Goal: Task Accomplishment & Management: Complete application form

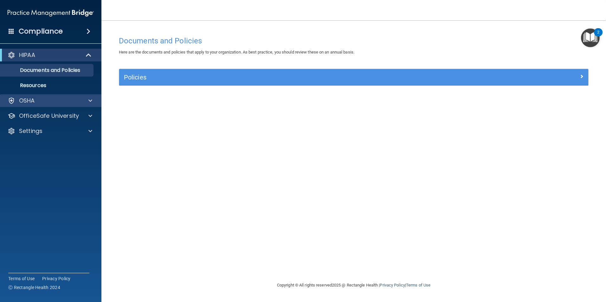
click at [91, 105] on div "OSHA" at bounding box center [51, 100] width 102 height 13
click at [90, 99] on span at bounding box center [90, 101] width 4 height 8
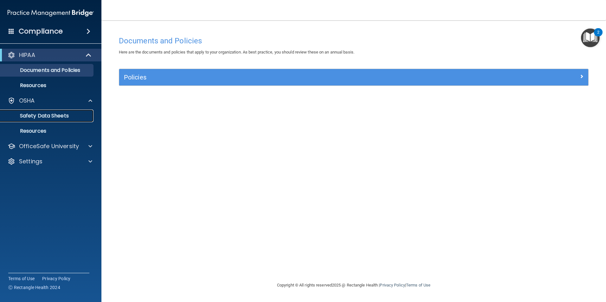
click at [51, 120] on link "Safety Data Sheets" at bounding box center [44, 116] width 100 height 13
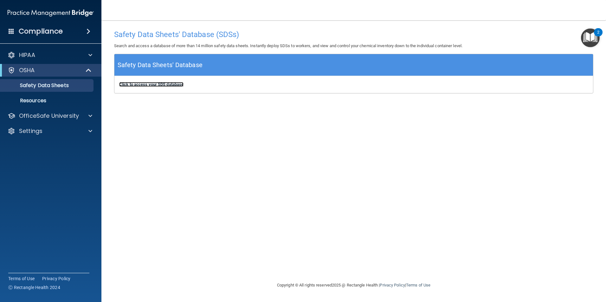
click at [151, 84] on b "Click to access your SDS database" at bounding box center [151, 84] width 64 height 5
click at [88, 116] on div at bounding box center [89, 116] width 16 height 8
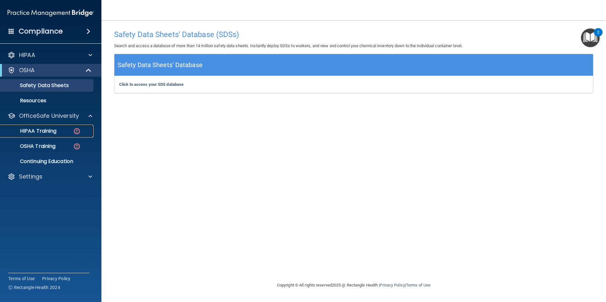
click at [69, 128] on div "HIPAA Training" at bounding box center [47, 131] width 86 height 6
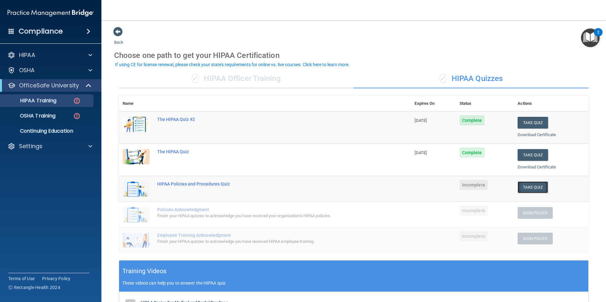
click at [529, 188] on button "Take Quiz" at bounding box center [532, 188] width 30 height 12
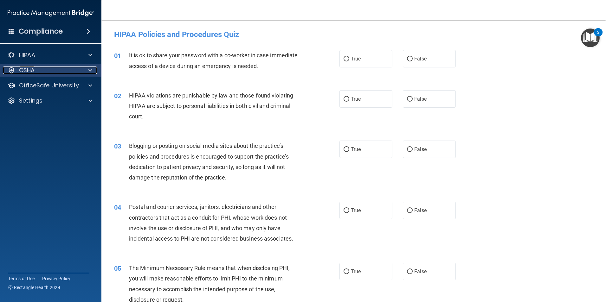
click at [91, 71] on span at bounding box center [90, 71] width 4 height 8
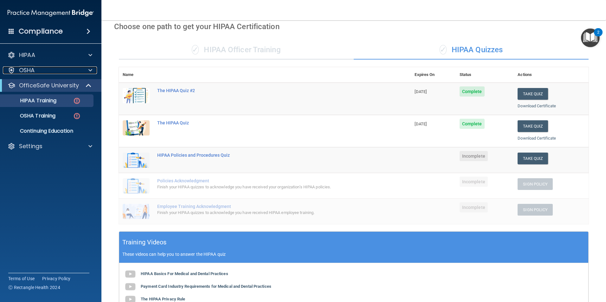
scroll to position [28, 0]
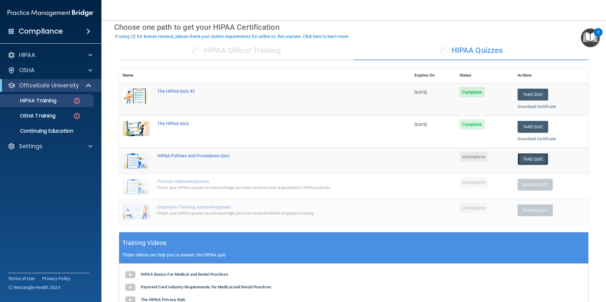
click at [528, 157] on button "Take Quiz" at bounding box center [532, 159] width 30 height 12
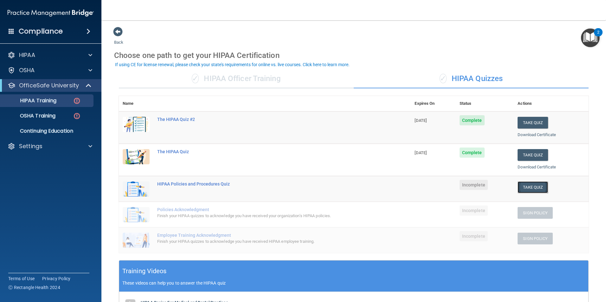
click at [536, 188] on button "Take Quiz" at bounding box center [532, 188] width 30 height 12
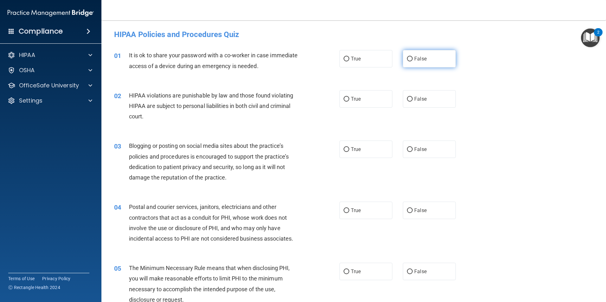
click at [417, 60] on span "False" at bounding box center [420, 59] width 12 height 6
click at [413, 60] on input "False" at bounding box center [410, 59] width 6 height 5
radio input "true"
click at [351, 100] on span "True" at bounding box center [356, 99] width 10 height 6
click at [349, 100] on input "True" at bounding box center [346, 99] width 6 height 5
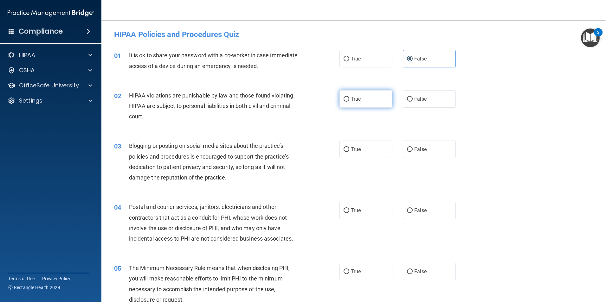
radio input "true"
click at [372, 152] on label "True" at bounding box center [365, 149] width 53 height 17
click at [349, 152] on input "True" at bounding box center [346, 149] width 6 height 5
radio input "true"
click at [363, 213] on label "True" at bounding box center [365, 210] width 53 height 17
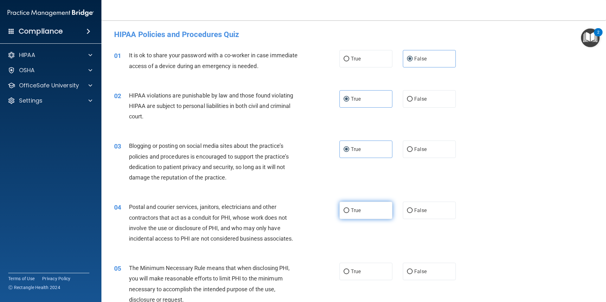
click at [349, 213] on input "True" at bounding box center [346, 210] width 6 height 5
radio input "true"
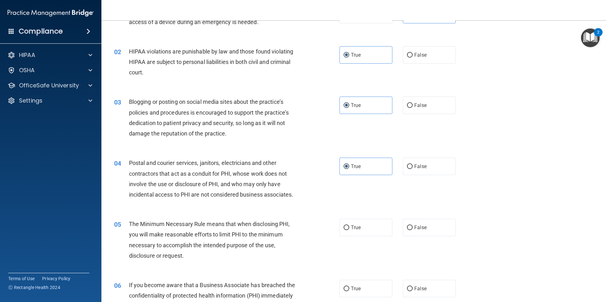
scroll to position [127, 0]
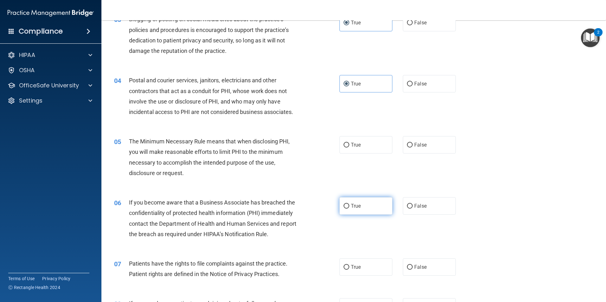
click at [352, 210] on label "True" at bounding box center [365, 205] width 53 height 17
click at [349, 209] on input "True" at bounding box center [346, 206] width 6 height 5
radio input "true"
click at [357, 142] on span "True" at bounding box center [356, 145] width 10 height 6
click at [349, 143] on input "True" at bounding box center [346, 145] width 6 height 5
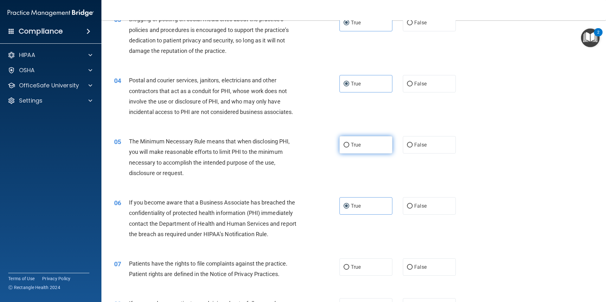
radio input "true"
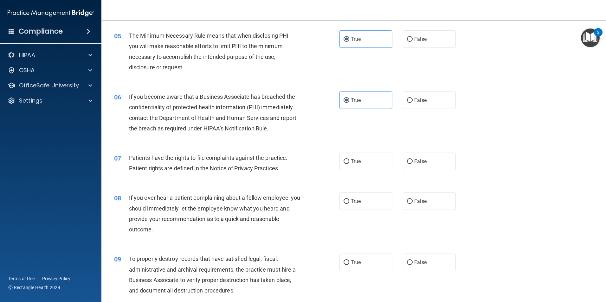
scroll to position [253, 0]
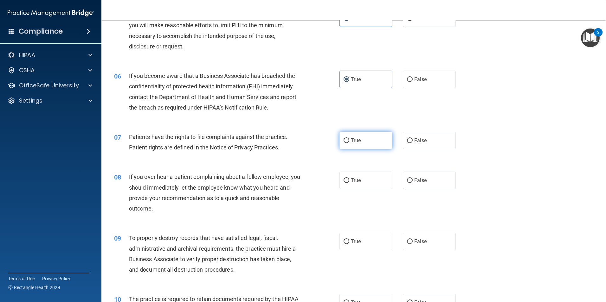
click at [367, 137] on label "True" at bounding box center [365, 140] width 53 height 17
click at [349, 138] on input "True" at bounding box center [346, 140] width 6 height 5
radio input "true"
click at [376, 182] on label "True" at bounding box center [365, 180] width 53 height 17
click at [349, 182] on input "True" at bounding box center [346, 180] width 6 height 5
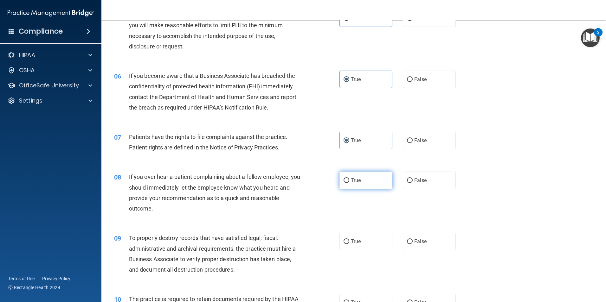
radio input "true"
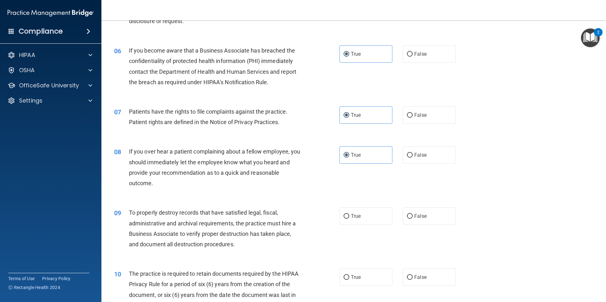
scroll to position [349, 0]
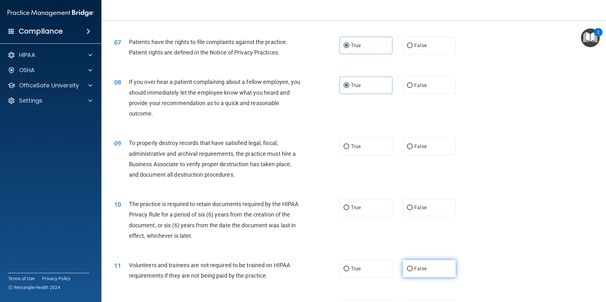
click at [428, 271] on label "False" at bounding box center [429, 268] width 53 height 17
click at [413, 271] on input "False" at bounding box center [410, 269] width 6 height 5
radio input "true"
click at [362, 207] on label "True" at bounding box center [365, 207] width 53 height 17
click at [349, 207] on input "True" at bounding box center [346, 208] width 6 height 5
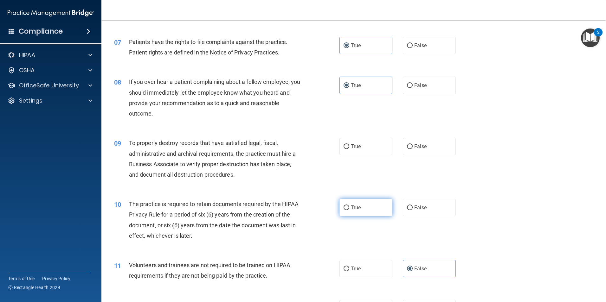
radio input "true"
click at [409, 150] on label "False" at bounding box center [429, 146] width 53 height 17
click at [409, 149] on input "False" at bounding box center [410, 146] width 6 height 5
radio input "true"
click at [407, 85] on input "False" at bounding box center [410, 85] width 6 height 5
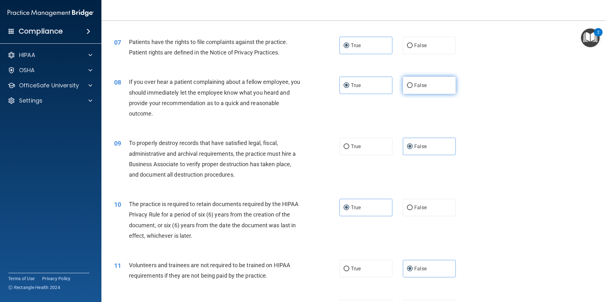
radio input "true"
radio input "false"
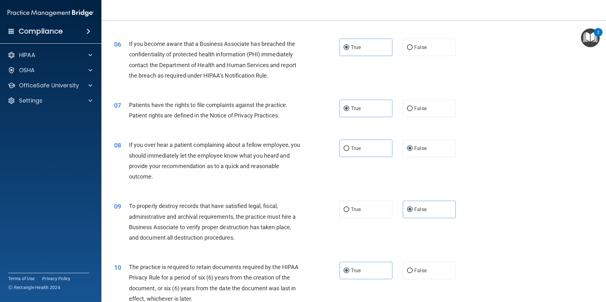
scroll to position [285, 0]
click at [408, 48] on input "False" at bounding box center [410, 48] width 6 height 5
radio input "true"
radio input "false"
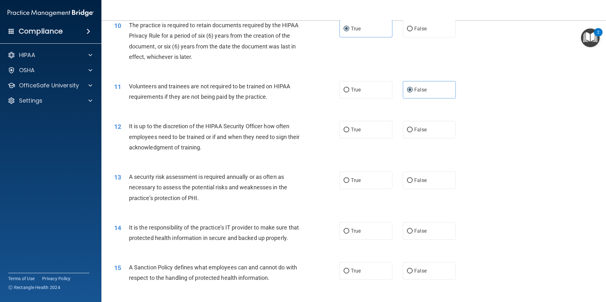
scroll to position [539, 0]
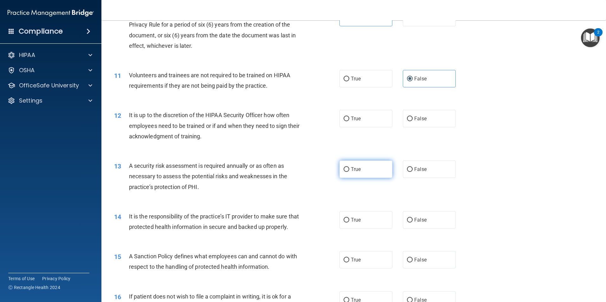
click at [356, 168] on span "True" at bounding box center [356, 169] width 10 height 6
click at [349, 168] on input "True" at bounding box center [346, 169] width 6 height 5
radio input "true"
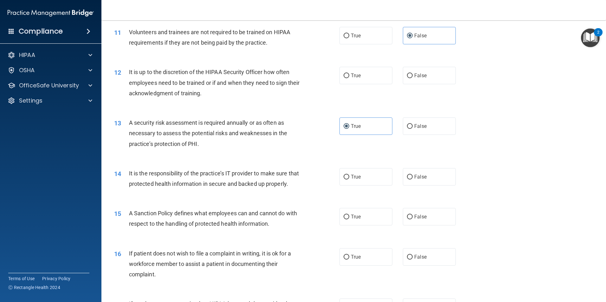
scroll to position [570, 0]
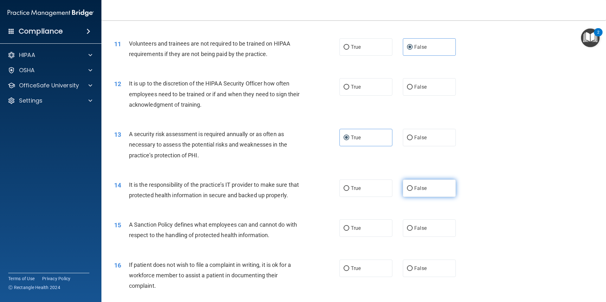
click at [433, 184] on label "False" at bounding box center [429, 188] width 53 height 17
click at [413, 186] on input "False" at bounding box center [410, 188] width 6 height 5
radio input "true"
click at [438, 237] on label "False" at bounding box center [429, 228] width 53 height 17
click at [413, 231] on input "False" at bounding box center [410, 228] width 6 height 5
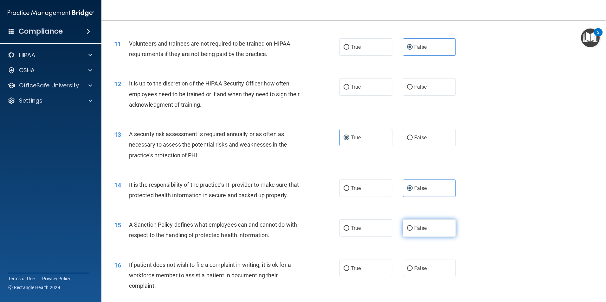
radio input "true"
click at [370, 277] on label "True" at bounding box center [365, 268] width 53 height 17
click at [349, 271] on input "True" at bounding box center [346, 268] width 6 height 5
radio input "true"
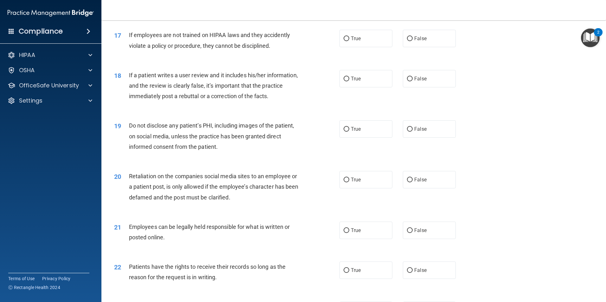
scroll to position [855, 0]
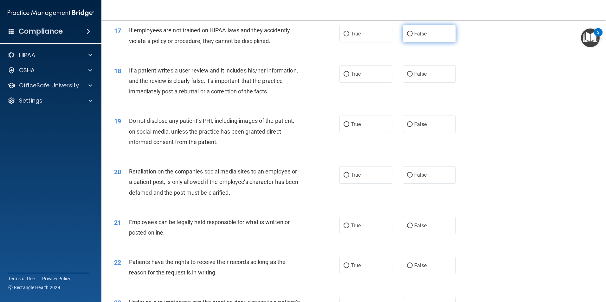
click at [414, 37] on span "False" at bounding box center [420, 34] width 12 height 6
click at [413, 36] on input "False" at bounding box center [410, 34] width 6 height 5
radio input "true"
click at [422, 77] on span "False" at bounding box center [420, 74] width 12 height 6
click at [413, 77] on input "False" at bounding box center [410, 74] width 6 height 5
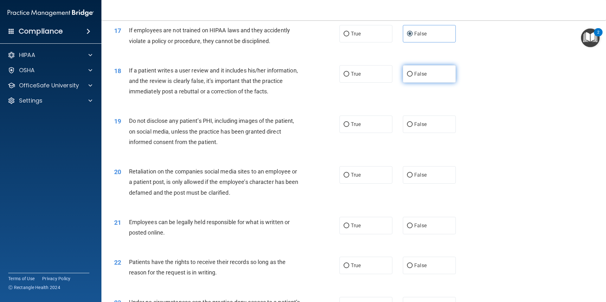
radio input "true"
click at [364, 234] on label "True" at bounding box center [365, 225] width 53 height 17
click at [349, 228] on input "True" at bounding box center [346, 226] width 6 height 5
radio input "true"
click at [420, 271] on label "False" at bounding box center [429, 265] width 53 height 17
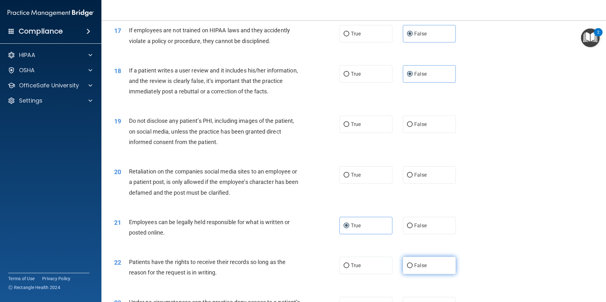
click at [413, 268] on input "False" at bounding box center [410, 266] width 6 height 5
radio input "true"
click at [353, 127] on span "True" at bounding box center [356, 124] width 10 height 6
click at [349, 127] on input "True" at bounding box center [346, 124] width 6 height 5
radio input "true"
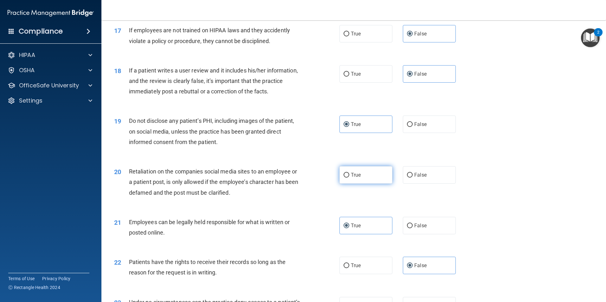
click at [372, 184] on label "True" at bounding box center [365, 174] width 53 height 17
click at [349, 178] on input "True" at bounding box center [346, 175] width 6 height 5
radio input "true"
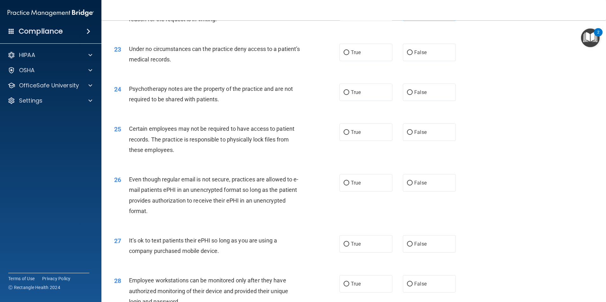
scroll to position [1141, 0]
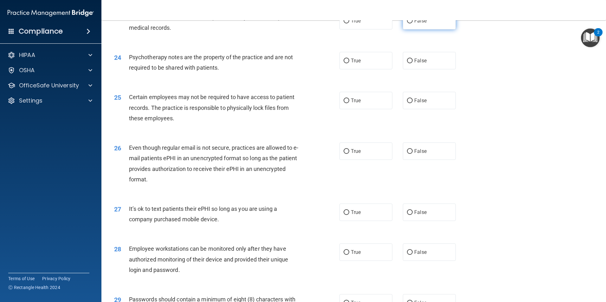
click at [421, 24] on span "False" at bounding box center [420, 21] width 12 height 6
click at [413, 23] on input "False" at bounding box center [410, 21] width 6 height 5
radio input "true"
click at [372, 69] on label "True" at bounding box center [365, 60] width 53 height 17
click at [349, 63] on input "True" at bounding box center [346, 61] width 6 height 5
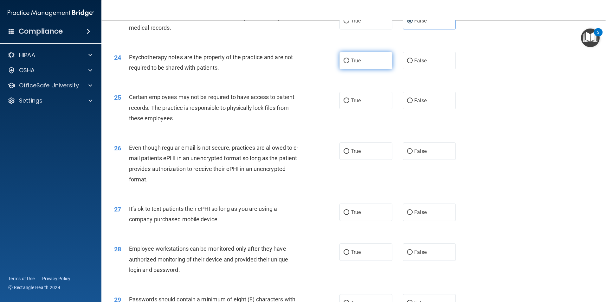
radio input "true"
click at [362, 160] on label "True" at bounding box center [365, 151] width 53 height 17
click at [349, 154] on input "True" at bounding box center [346, 151] width 6 height 5
radio input "true"
click at [427, 261] on label "False" at bounding box center [429, 252] width 53 height 17
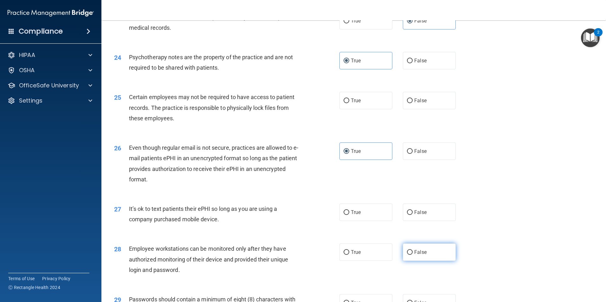
click at [413, 255] on input "False" at bounding box center [410, 252] width 6 height 5
radio input "true"
click at [418, 221] on label "False" at bounding box center [429, 212] width 53 height 17
click at [413, 215] on input "False" at bounding box center [410, 212] width 6 height 5
radio input "true"
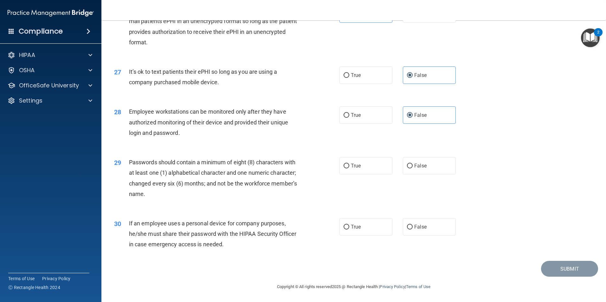
scroll to position [1288, 0]
click at [368, 168] on label "True" at bounding box center [365, 165] width 53 height 17
click at [349, 168] on input "True" at bounding box center [346, 166] width 6 height 5
radio input "true"
click at [414, 228] on span "False" at bounding box center [420, 227] width 12 height 6
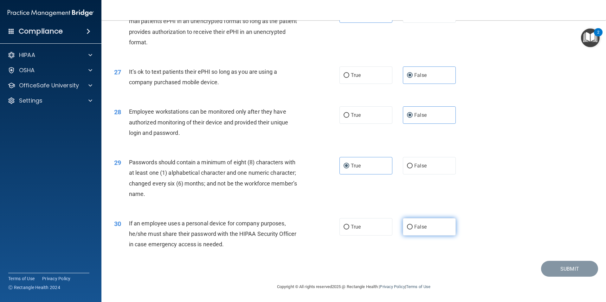
click at [412, 228] on input "False" at bounding box center [410, 227] width 6 height 5
radio input "true"
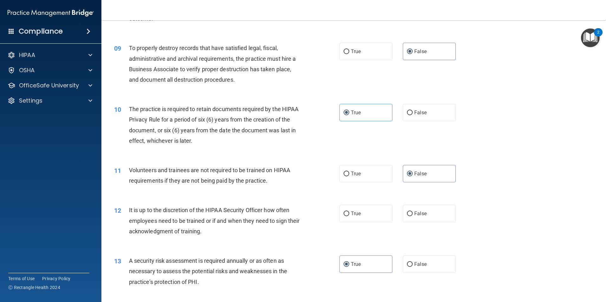
scroll to position [475, 0]
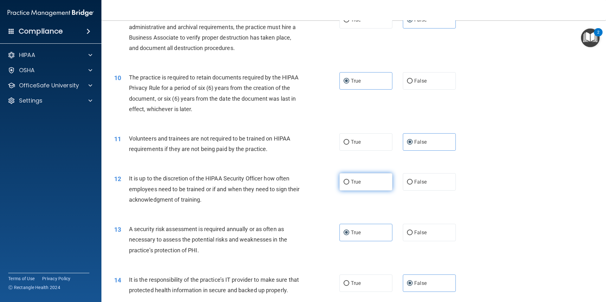
click at [360, 177] on label "True" at bounding box center [365, 181] width 53 height 17
click at [349, 180] on input "True" at bounding box center [346, 182] width 6 height 5
radio input "true"
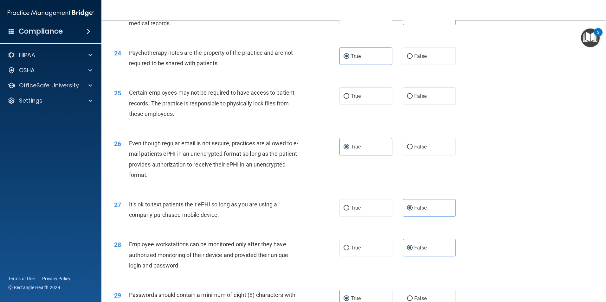
scroll to position [1130, 0]
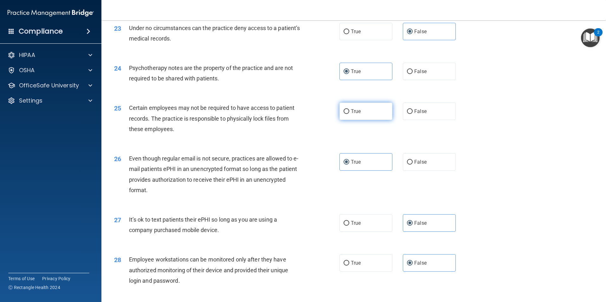
click at [367, 120] on label "True" at bounding box center [365, 111] width 53 height 17
click at [349, 114] on input "True" at bounding box center [346, 111] width 6 height 5
radio input "true"
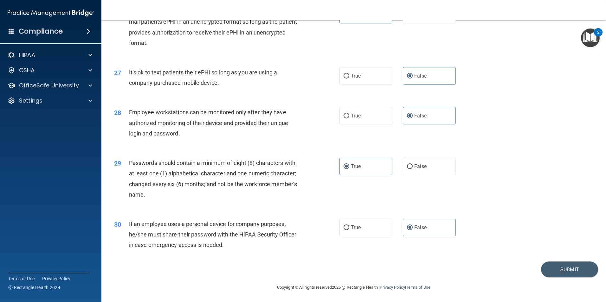
scroll to position [1288, 0]
click at [554, 266] on button "Submit" at bounding box center [569, 269] width 57 height 16
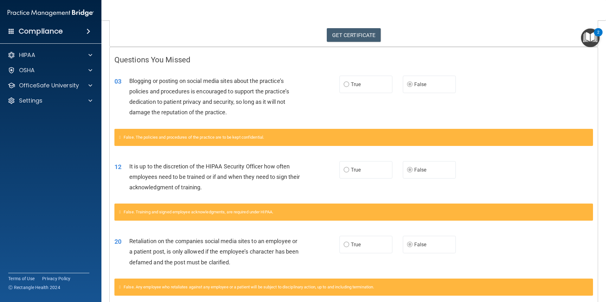
scroll to position [102, 0]
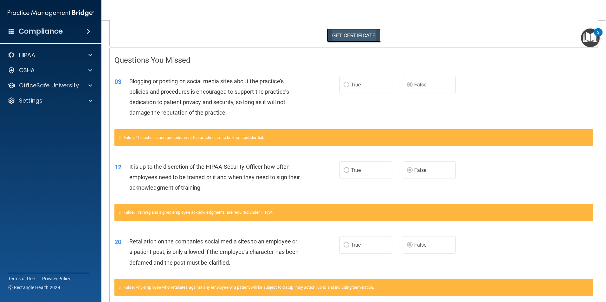
click at [350, 35] on link "GET CERTIFICATE" at bounding box center [354, 36] width 54 height 14
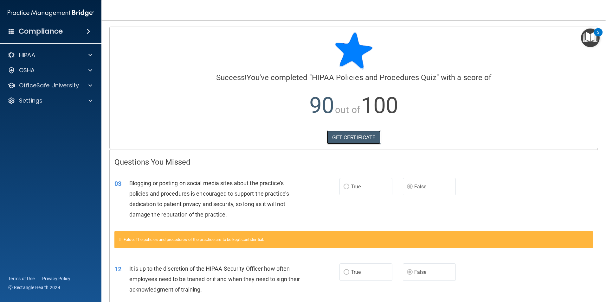
scroll to position [0, 0]
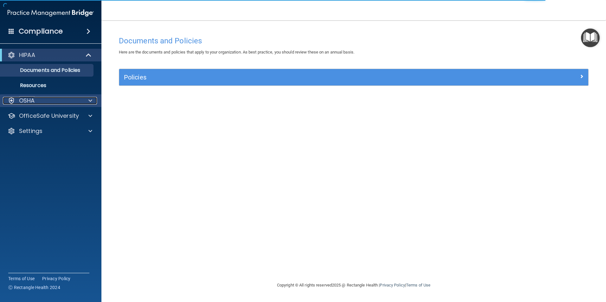
click at [88, 101] on span at bounding box center [90, 101] width 4 height 8
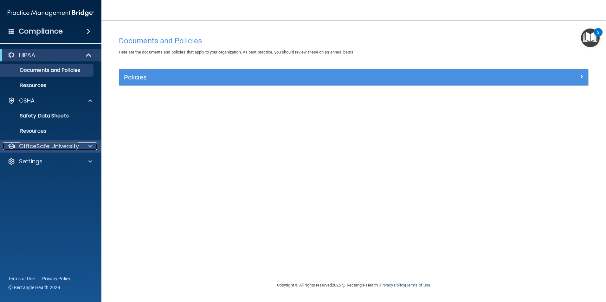
click at [93, 147] on div at bounding box center [89, 147] width 16 height 8
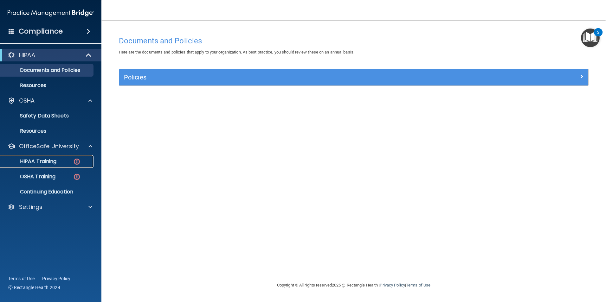
click at [74, 162] on img at bounding box center [77, 162] width 8 height 8
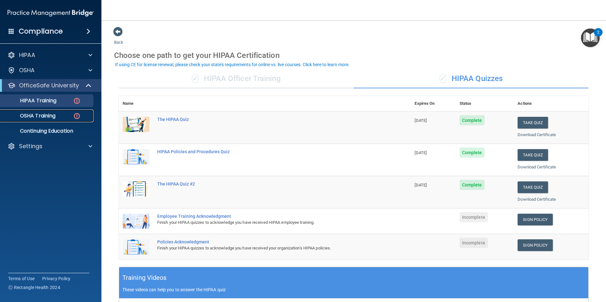
click at [67, 116] on div "OSHA Training" at bounding box center [47, 116] width 86 height 6
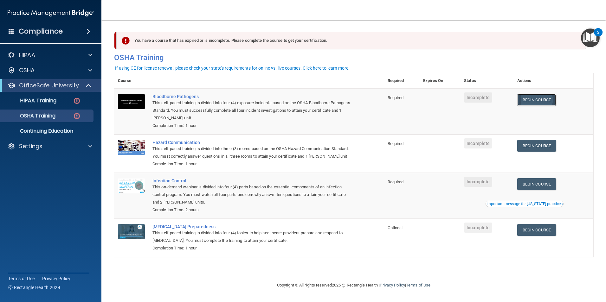
click at [541, 102] on link "Begin Course" at bounding box center [536, 100] width 39 height 12
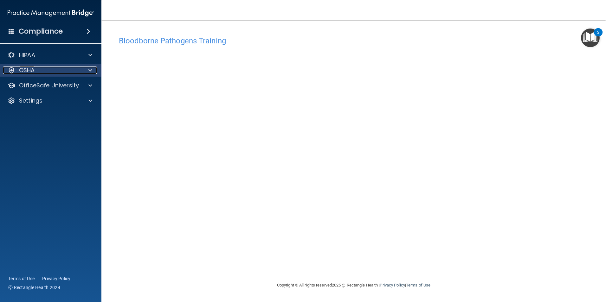
click at [90, 69] on span at bounding box center [90, 71] width 4 height 8
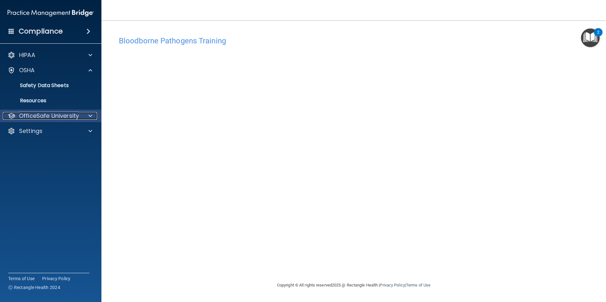
click at [92, 114] on div at bounding box center [89, 116] width 16 height 8
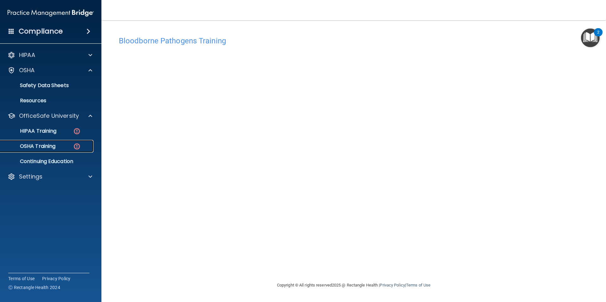
click at [73, 144] on div "OSHA Training" at bounding box center [47, 146] width 86 height 6
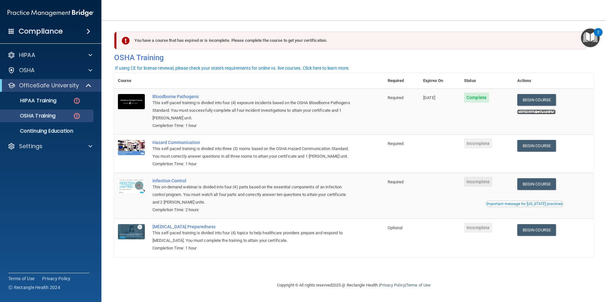
click at [537, 112] on link "Download Certificate" at bounding box center [536, 112] width 38 height 5
click at [532, 148] on link "Begin Course" at bounding box center [536, 146] width 39 height 12
click at [535, 147] on link "Begin Course" at bounding box center [536, 146] width 39 height 12
click at [74, 113] on img at bounding box center [77, 116] width 8 height 8
click at [43, 115] on p "OSHA Training" at bounding box center [29, 116] width 51 height 6
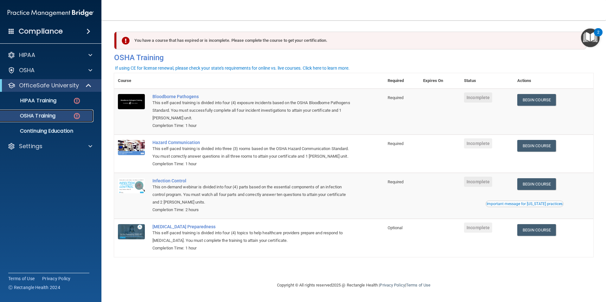
click at [43, 116] on p "OSHA Training" at bounding box center [29, 116] width 51 height 6
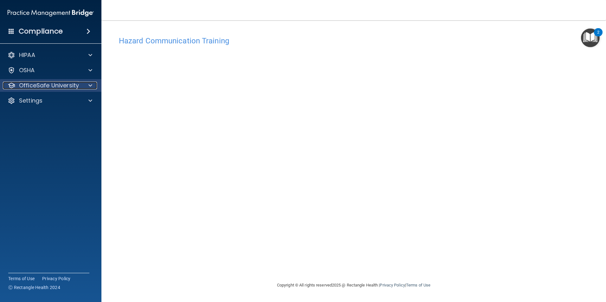
click at [89, 85] on span at bounding box center [90, 86] width 4 height 8
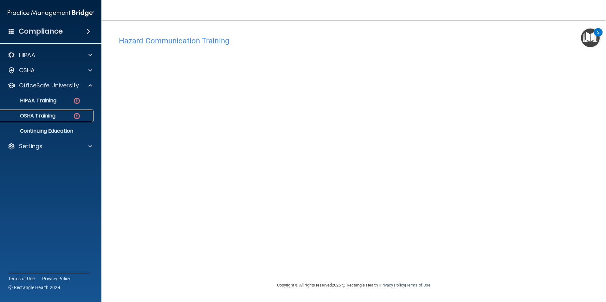
click at [73, 118] on div "OSHA Training" at bounding box center [47, 116] width 86 height 6
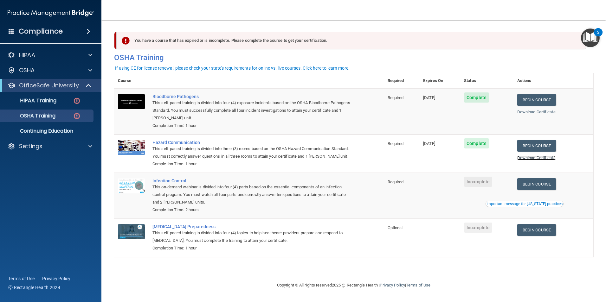
click at [553, 158] on link "Download Certificate" at bounding box center [536, 158] width 38 height 5
click at [549, 190] on link "Begin Course" at bounding box center [536, 184] width 39 height 12
click at [531, 190] on link "Begin Course" at bounding box center [536, 184] width 39 height 12
click at [540, 190] on link "Begin Course" at bounding box center [536, 184] width 39 height 12
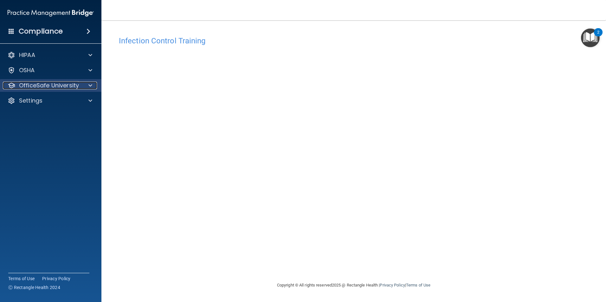
click at [90, 86] on span at bounding box center [90, 86] width 4 height 8
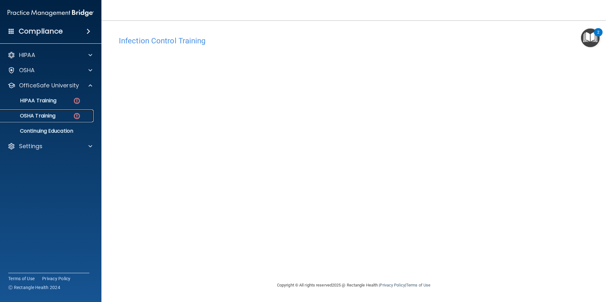
click at [67, 116] on div "OSHA Training" at bounding box center [47, 116] width 86 height 6
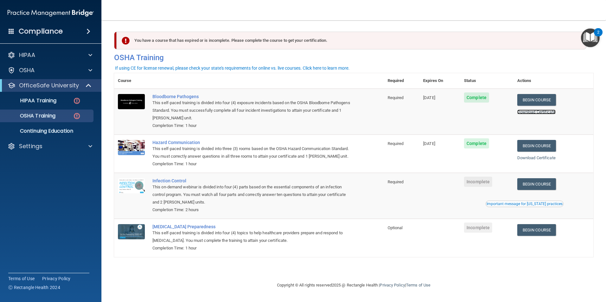
click at [538, 112] on link "Download Certificate" at bounding box center [536, 112] width 38 height 5
click at [76, 113] on img at bounding box center [77, 116] width 8 height 8
click at [77, 112] on img at bounding box center [77, 116] width 8 height 8
click at [90, 84] on span at bounding box center [88, 86] width 5 height 8
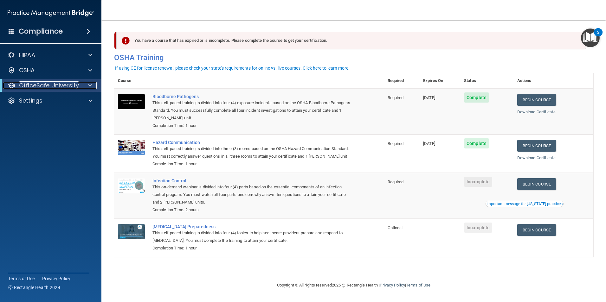
click at [90, 85] on span at bounding box center [90, 86] width 4 height 8
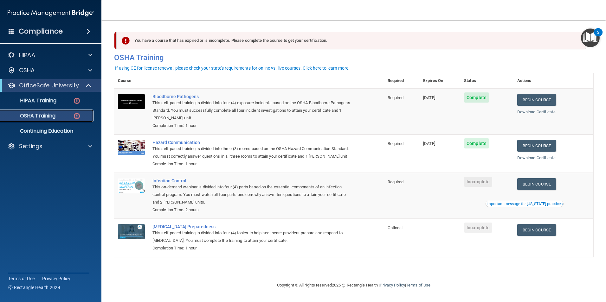
click at [64, 118] on div "OSHA Training" at bounding box center [47, 116] width 86 height 6
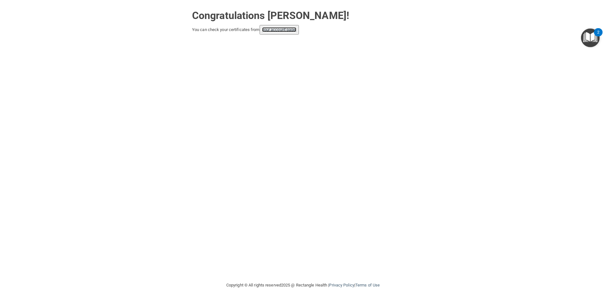
click at [279, 31] on link "your account page!" at bounding box center [279, 29] width 35 height 5
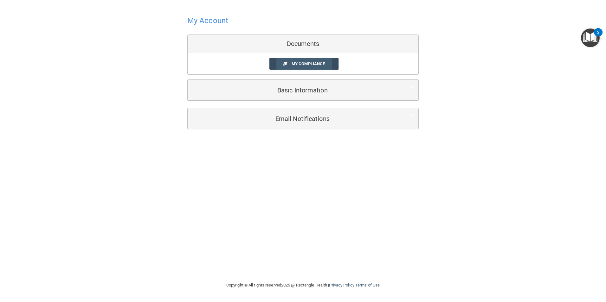
click at [309, 63] on span "My Compliance" at bounding box center [308, 63] width 33 height 5
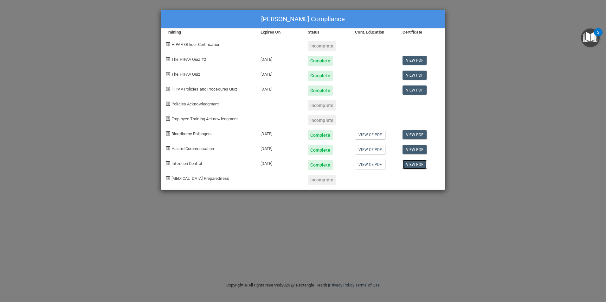
click at [415, 165] on link "View PDF" at bounding box center [414, 164] width 24 height 9
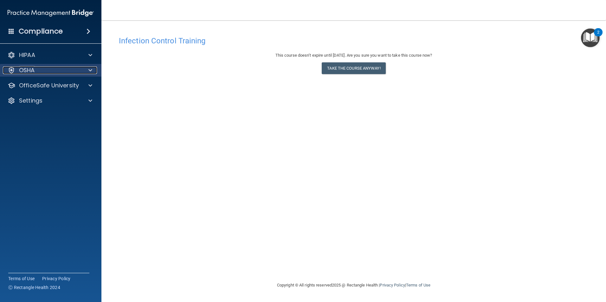
click at [90, 71] on span at bounding box center [90, 71] width 4 height 8
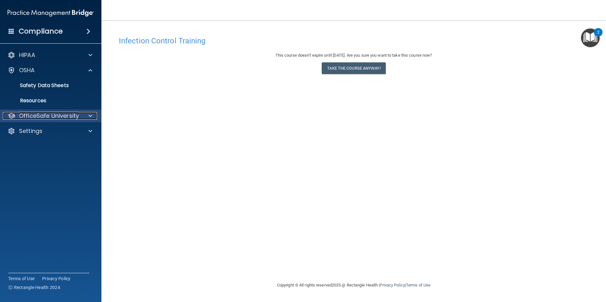
click at [90, 114] on span at bounding box center [90, 116] width 4 height 8
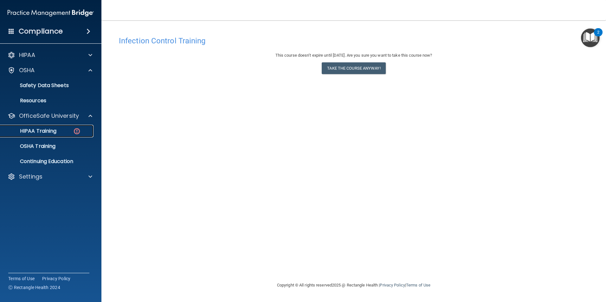
click at [74, 131] on img at bounding box center [77, 131] width 8 height 8
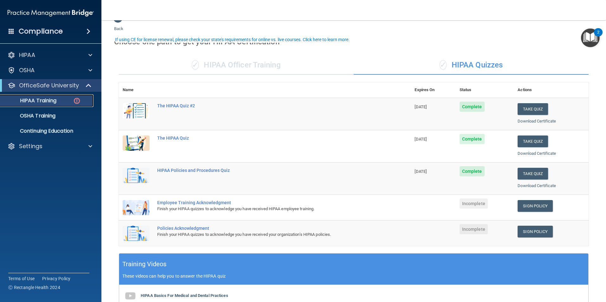
scroll to position [32, 0]
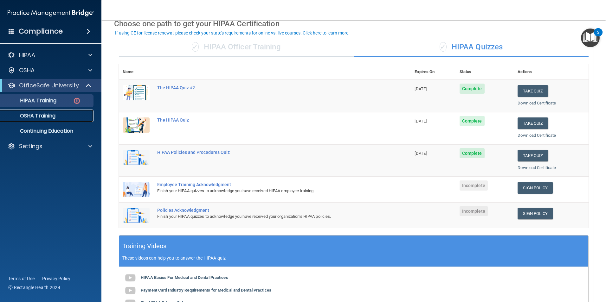
click at [49, 113] on p "OSHA Training" at bounding box center [29, 116] width 51 height 6
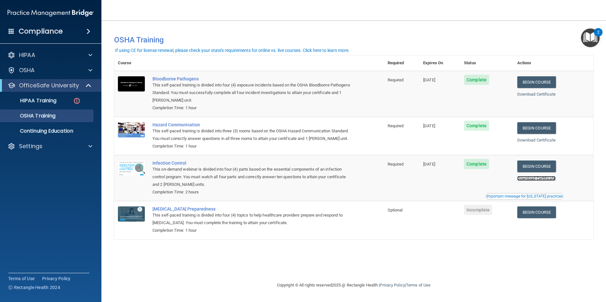
click at [547, 181] on link "Download Certificate" at bounding box center [536, 178] width 38 height 5
click at [540, 218] on link "Begin Course" at bounding box center [536, 213] width 39 height 12
click at [543, 218] on link "Begin Course" at bounding box center [536, 213] width 39 height 12
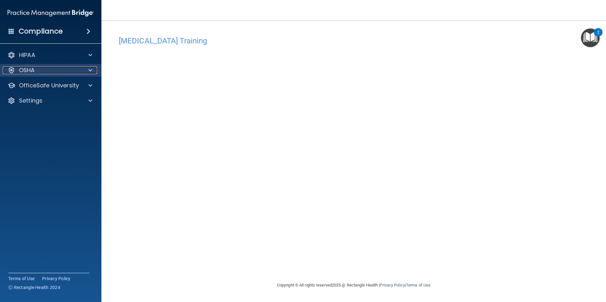
click at [90, 72] on span at bounding box center [90, 71] width 4 height 8
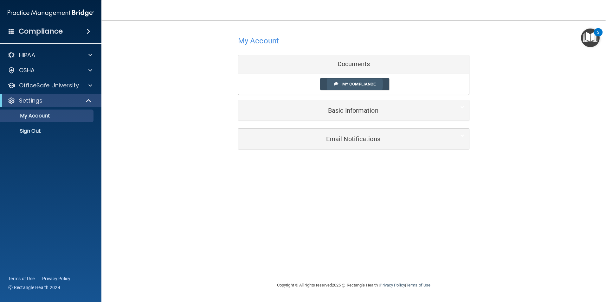
click at [375, 82] on span "My Compliance" at bounding box center [358, 84] width 33 height 5
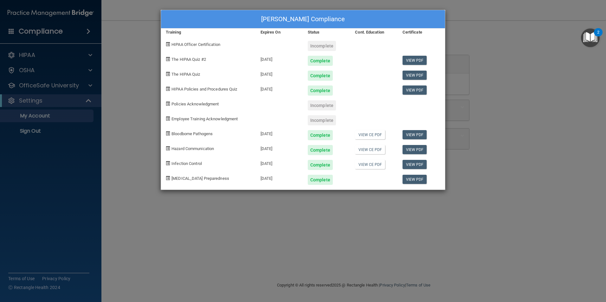
click at [175, 104] on span "Policies Acknowledgment" at bounding box center [194, 104] width 47 height 5
click at [327, 104] on div "Incomplete" at bounding box center [322, 105] width 28 height 10
click at [325, 105] on div "Incomplete" at bounding box center [322, 105] width 28 height 10
click at [323, 121] on div "Incomplete" at bounding box center [322, 120] width 28 height 10
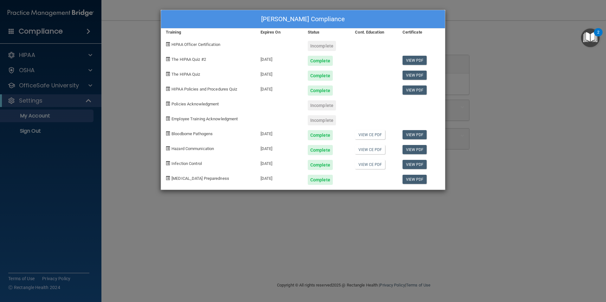
click at [323, 121] on div "Incomplete" at bounding box center [322, 120] width 28 height 10
drag, startPoint x: 323, startPoint y: 121, endPoint x: 367, endPoint y: 112, distance: 45.1
click at [367, 112] on div at bounding box center [373, 118] width 47 height 15
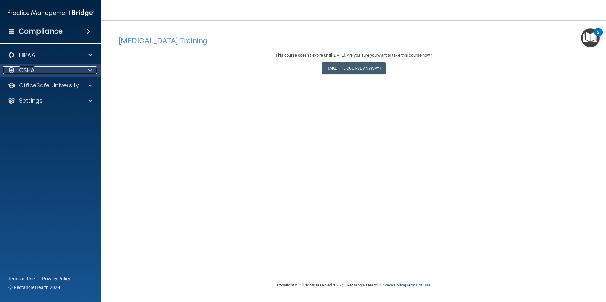
click at [91, 71] on span at bounding box center [90, 71] width 4 height 8
click at [88, 68] on span at bounding box center [90, 71] width 4 height 8
click at [89, 68] on span at bounding box center [90, 71] width 4 height 8
click at [93, 68] on div at bounding box center [89, 71] width 16 height 8
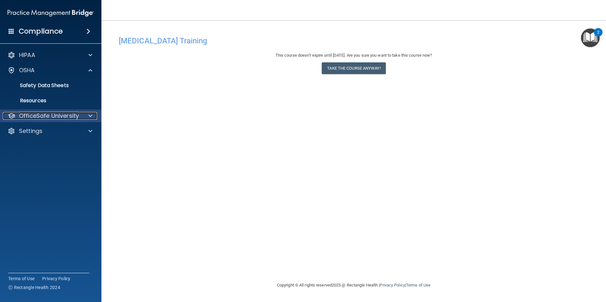
click at [94, 113] on div at bounding box center [89, 116] width 16 height 8
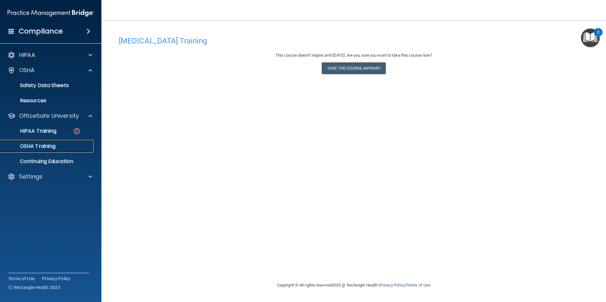
click at [45, 145] on p "OSHA Training" at bounding box center [29, 146] width 51 height 6
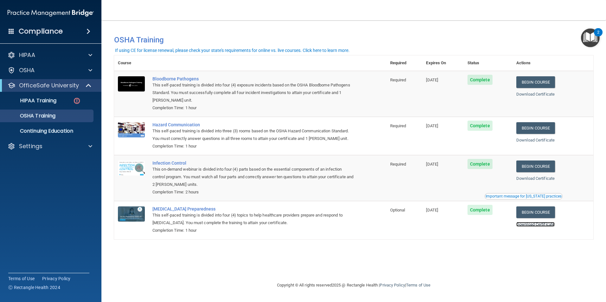
click at [535, 225] on link "Download Certificate" at bounding box center [535, 224] width 38 height 5
click at [59, 97] on link "HIPAA Training" at bounding box center [44, 100] width 100 height 13
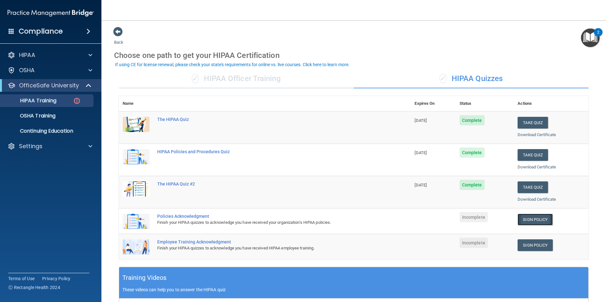
click at [524, 219] on link "Sign Policy" at bounding box center [534, 220] width 35 height 12
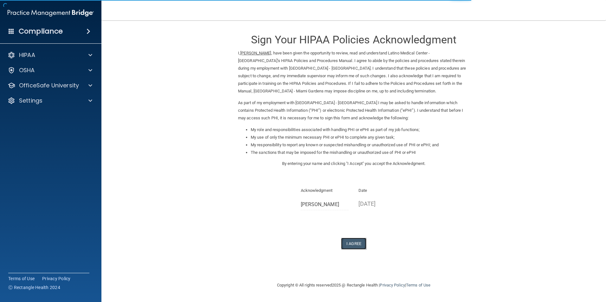
click at [358, 242] on button "I Agree" at bounding box center [353, 244] width 25 height 12
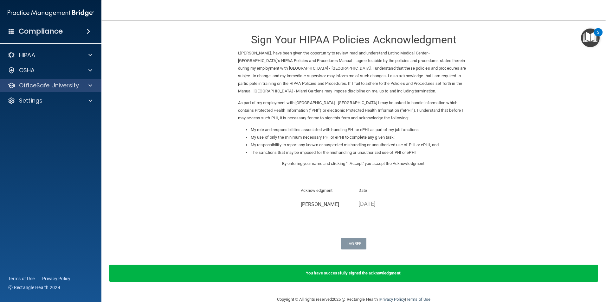
click at [85, 81] on div "OfficeSafe University" at bounding box center [51, 85] width 102 height 13
click at [88, 83] on div at bounding box center [89, 86] width 16 height 8
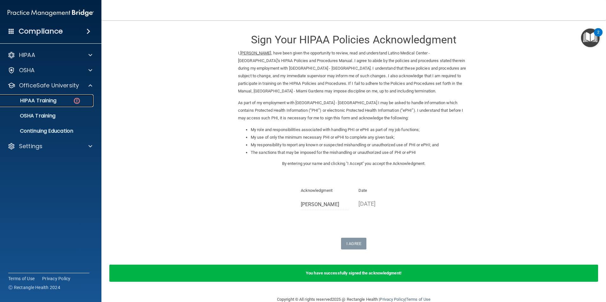
click at [74, 99] on img at bounding box center [77, 101] width 8 height 8
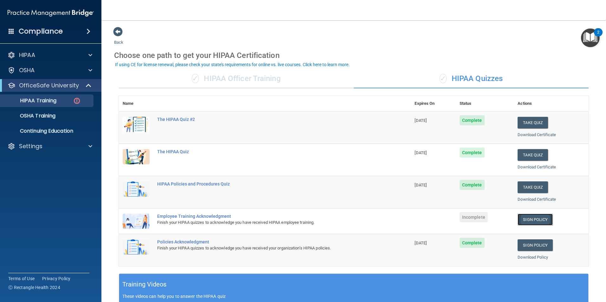
click at [534, 221] on link "Sign Policy" at bounding box center [534, 220] width 35 height 12
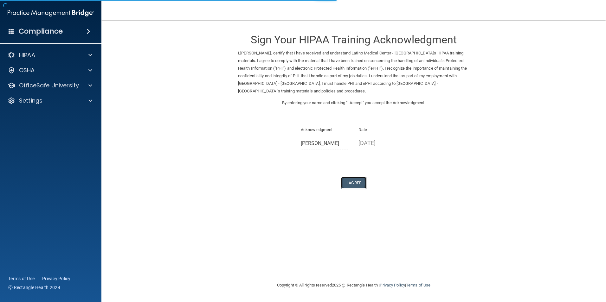
click at [354, 183] on button "I Agree" at bounding box center [353, 183] width 25 height 12
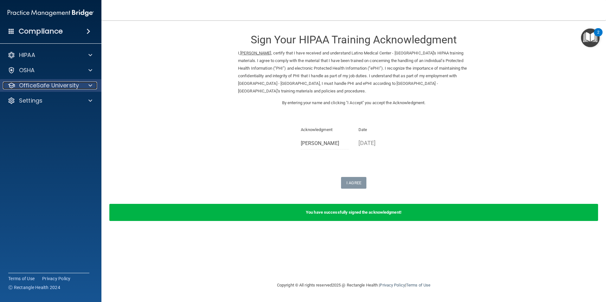
click at [85, 84] on div at bounding box center [89, 86] width 16 height 8
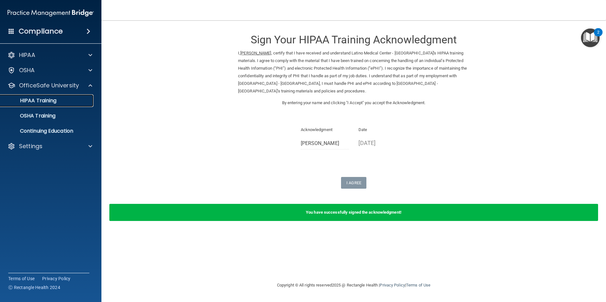
click at [53, 100] on p "HIPAA Training" at bounding box center [30, 101] width 52 height 6
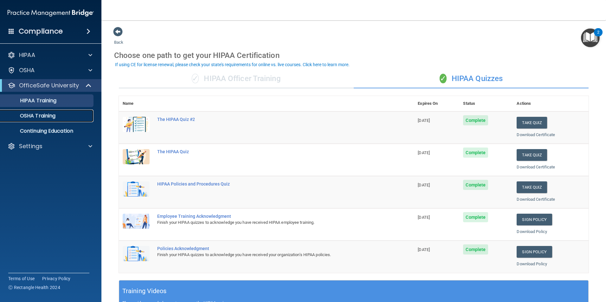
click at [44, 115] on p "OSHA Training" at bounding box center [29, 116] width 51 height 6
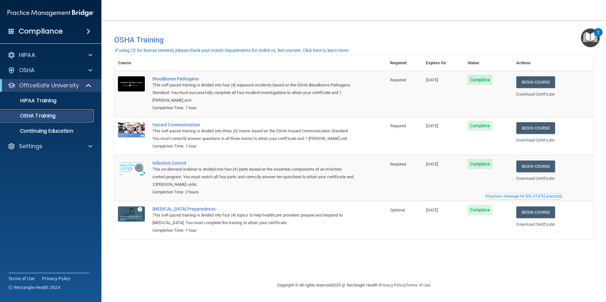
click at [53, 115] on p "OSHA Training" at bounding box center [29, 116] width 51 height 6
click at [41, 103] on p "HIPAA Training" at bounding box center [30, 101] width 52 height 6
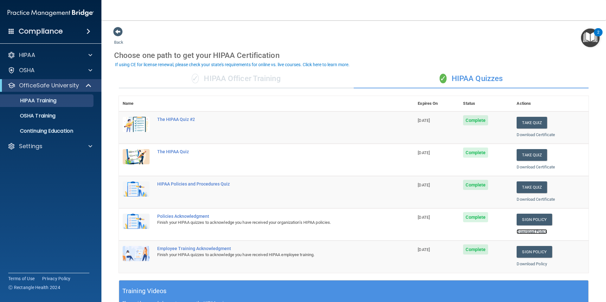
click at [525, 231] on link "Download Policy" at bounding box center [531, 231] width 30 height 5
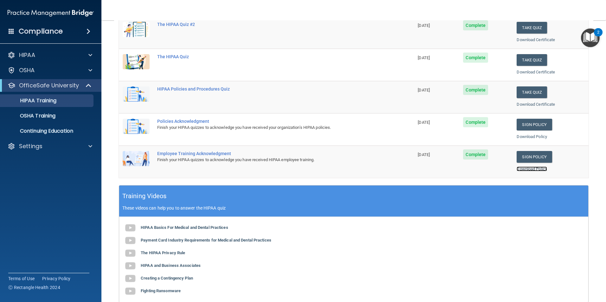
click at [522, 167] on link "Download Policy" at bounding box center [531, 169] width 30 height 5
